Goal: Transaction & Acquisition: Purchase product/service

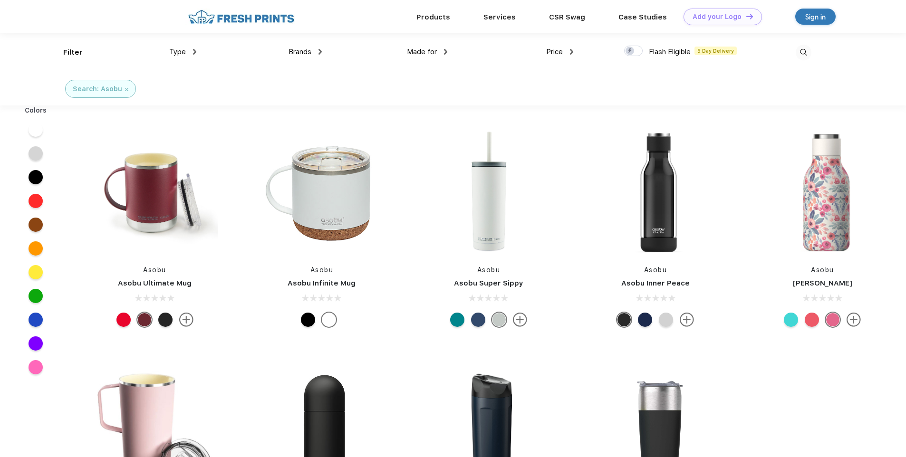
click at [496, 318] on div at bounding box center [499, 320] width 14 height 14
click at [481, 317] on div at bounding box center [478, 320] width 14 height 14
click at [457, 316] on div at bounding box center [457, 320] width 14 height 14
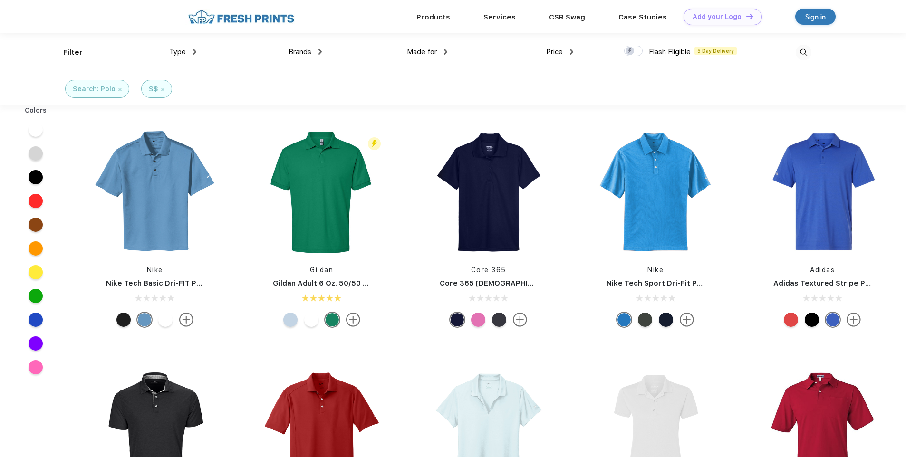
drag, startPoint x: 395, startPoint y: 226, endPoint x: 573, endPoint y: 208, distance: 178.2
click at [573, 208] on div "Nike Nike Tech Sport Dri-Fit Polo" at bounding box center [655, 230] width 167 height 202
